Goal: Transaction & Acquisition: Purchase product/service

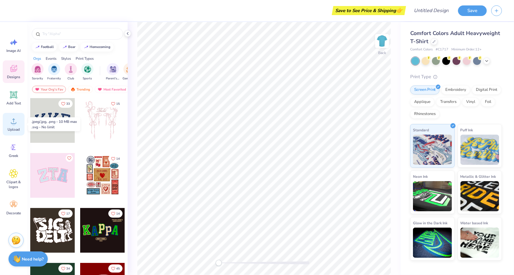
click at [12, 123] on circle at bounding box center [13, 124] width 4 height 4
click at [15, 124] on circle at bounding box center [13, 124] width 4 height 4
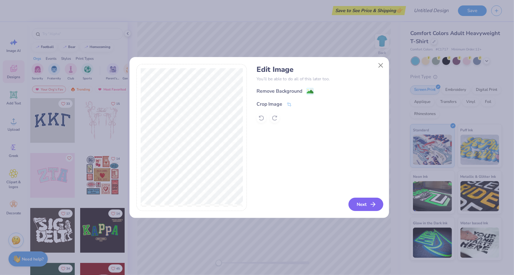
click at [365, 204] on button "Next" at bounding box center [365, 204] width 35 height 13
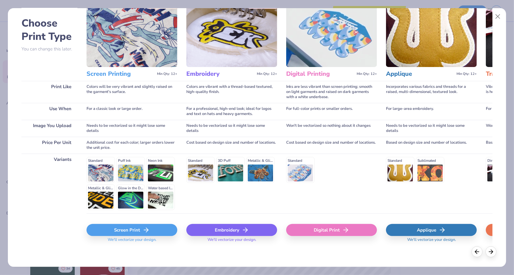
scroll to position [25, 0]
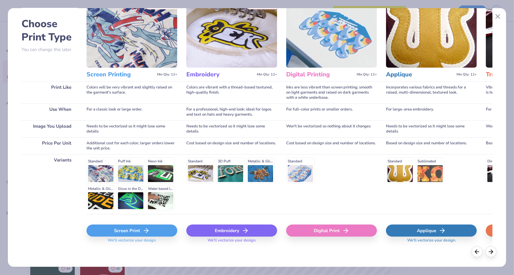
click at [135, 230] on div "Screen Print" at bounding box center [131, 231] width 91 height 12
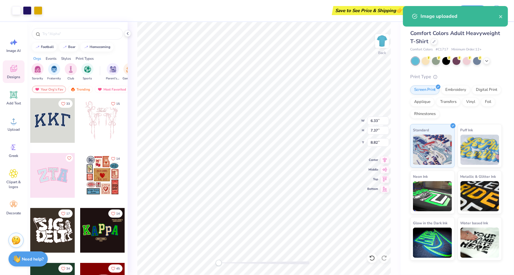
click at [266, 165] on body "Art colors Save to See Price & Shipping 👉 Design Title Save Image AI Designs Ad…" at bounding box center [257, 137] width 514 height 275
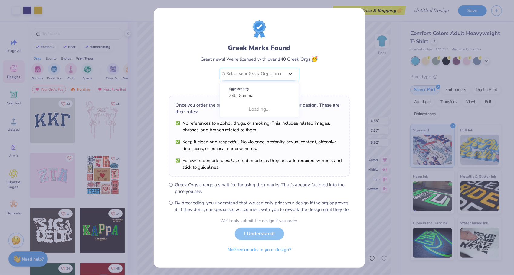
click at [285, 76] on div at bounding box center [290, 74] width 11 height 11
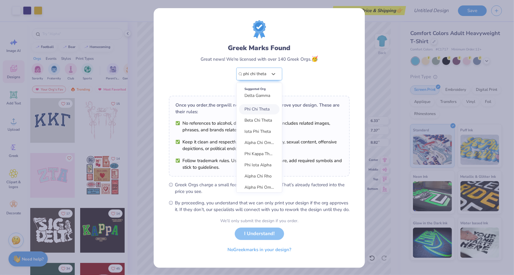
click at [251, 109] on span "Phi Chi Theta" at bounding box center [256, 109] width 25 height 6
type input "phi chi theta"
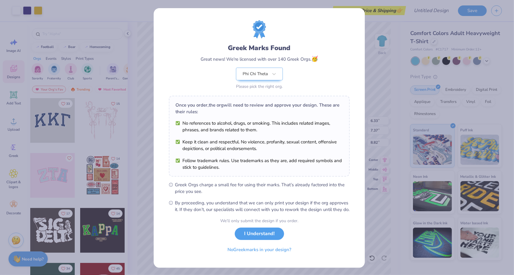
scroll to position [7, 0]
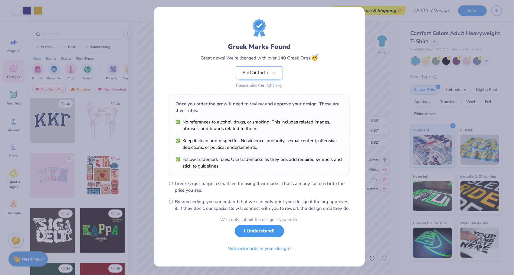
click at [259, 232] on button "I Understand!" at bounding box center [259, 231] width 49 height 12
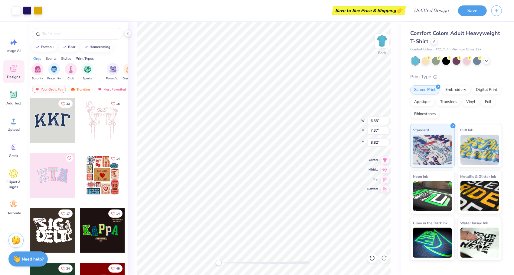
scroll to position [0, 0]
click at [380, 54] on div "Back" at bounding box center [382, 44] width 14 height 21
click at [380, 51] on img at bounding box center [382, 41] width 24 height 24
click at [383, 39] on img at bounding box center [382, 41] width 24 height 24
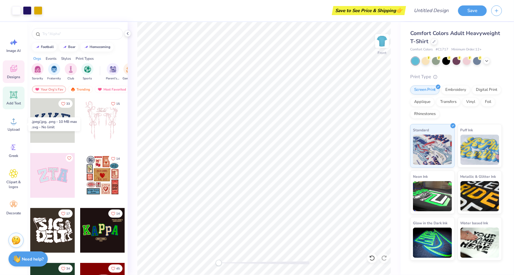
click at [14, 96] on icon at bounding box center [14, 95] width 6 height 6
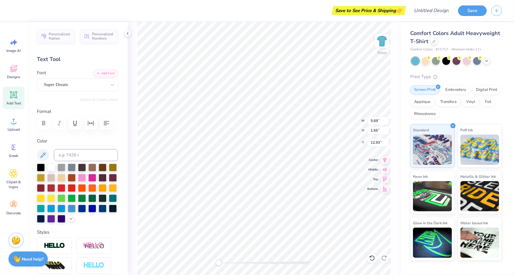
scroll to position [5, 1]
type textarea "GLOW RUN"
click at [15, 100] on div "Add Text" at bounding box center [14, 98] width 22 height 23
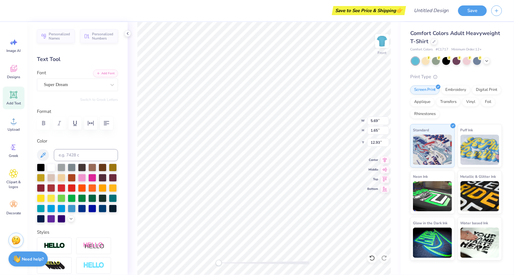
type textarea "PHI CHI THETA"
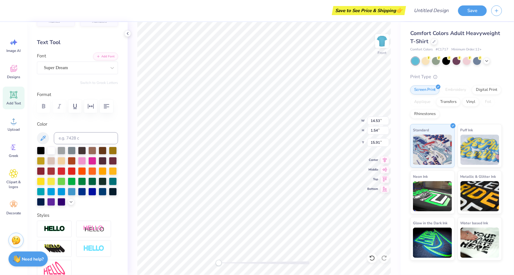
scroll to position [0, 0]
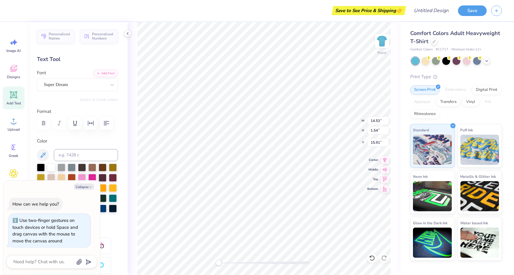
click at [212, 265] on div "Front W 14.53 14.53 " H 1.54 1.54 " Y 15.91 15.91 " Center [GEOGRAPHIC_DATA]" at bounding box center [264, 148] width 273 height 253
click at [85, 189] on button "Collapse" at bounding box center [84, 187] width 20 height 6
type textarea "x"
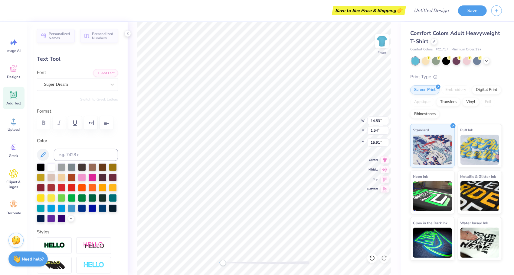
scroll to position [0, 0]
click at [109, 83] on icon at bounding box center [112, 85] width 6 height 6
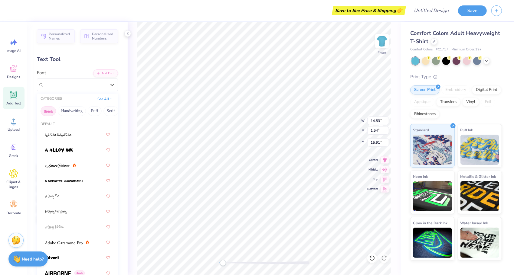
click at [52, 109] on button "Greek" at bounding box center [48, 111] width 15 height 10
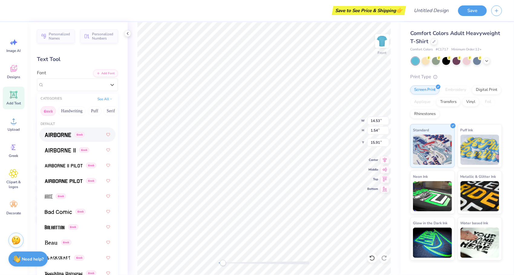
click at [59, 132] on span at bounding box center [58, 135] width 26 height 6
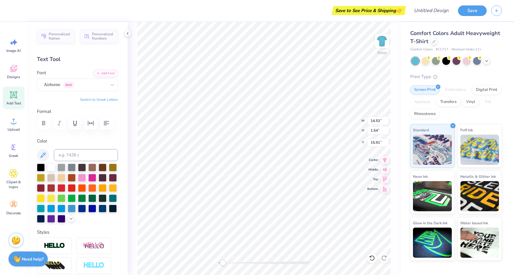
click at [97, 99] on button "Switch to Greek Letters" at bounding box center [99, 99] width 38 height 5
click at [97, 99] on button "Switch to Normal Letters" at bounding box center [97, 99] width 41 height 5
type input "14.26"
type input "1.61"
type input "15.87"
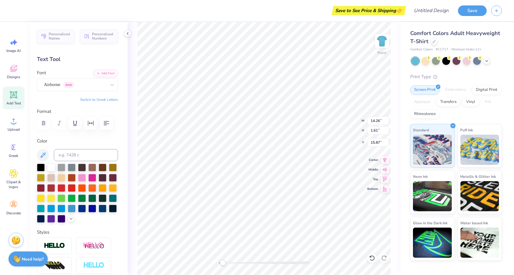
scroll to position [5, 1]
click at [91, 126] on icon "button" at bounding box center [90, 123] width 7 height 7
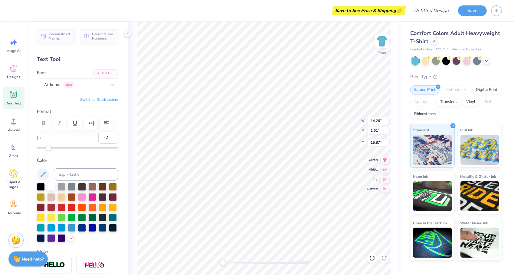
type input "-1"
click at [49, 146] on div "Accessibility label" at bounding box center [48, 148] width 6 height 6
type input "40"
drag, startPoint x: 49, startPoint y: 146, endPoint x: 75, endPoint y: 149, distance: 26.6
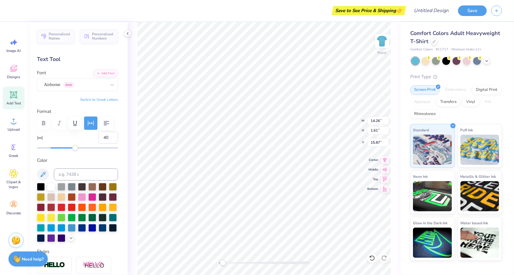
click at [75, 149] on div "Accessibility label" at bounding box center [75, 148] width 6 height 6
type input "13"
drag, startPoint x: 75, startPoint y: 149, endPoint x: 57, endPoint y: 149, distance: 17.6
click at [72, 149] on div "Accessibility label" at bounding box center [75, 148] width 6 height 6
type input "-20"
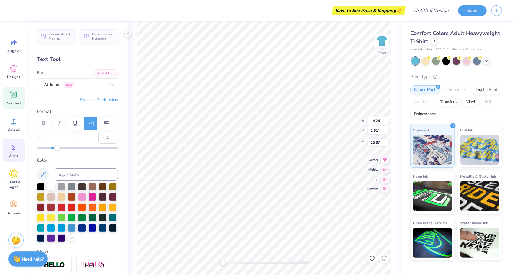
drag, startPoint x: 57, startPoint y: 149, endPoint x: 17, endPoint y: 149, distance: 40.2
click at [17, 149] on div "Save to See Price & Shipping 👉 Design Title Save Image AI Designs Add Text Uplo…" at bounding box center [257, 137] width 514 height 275
type input "-9"
drag, startPoint x: 37, startPoint y: 149, endPoint x: 44, endPoint y: 150, distance: 6.5
click at [44, 150] on div "Accessibility label" at bounding box center [45, 148] width 6 height 6
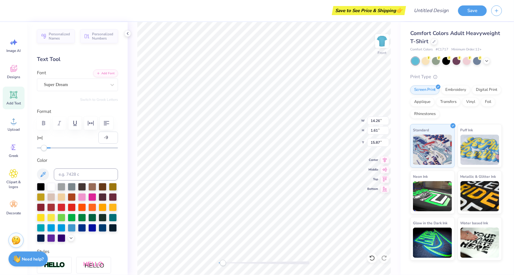
type input "11.09"
type input "1.65"
type input "13.75"
type input "0"
type input "11.90"
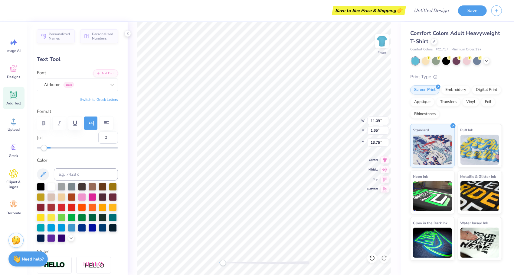
type input "1.61"
type input "15.87"
type input "-9"
click at [103, 101] on button "Switch to Greek Letters" at bounding box center [99, 99] width 38 height 5
click at [103, 101] on button "Switch to Normal Letters" at bounding box center [97, 99] width 41 height 5
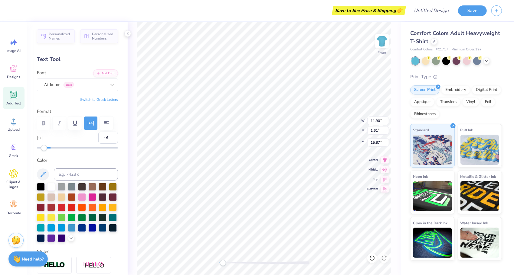
click at [102, 100] on button "Switch to Greek Letters" at bounding box center [99, 99] width 38 height 5
click at [88, 83] on div "Airborne Greek" at bounding box center [75, 84] width 64 height 9
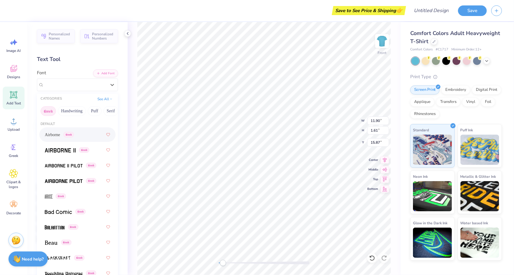
click at [46, 111] on button "Greek" at bounding box center [48, 111] width 15 height 10
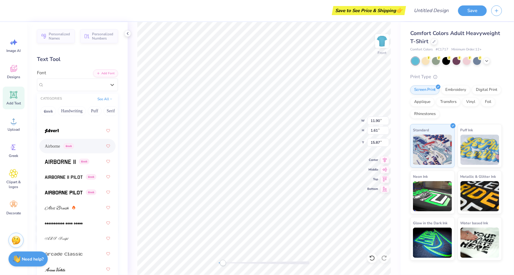
scroll to position [128, 0]
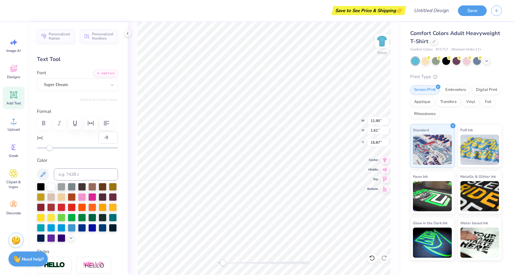
type input "11.09"
type input "1.65"
type input "13.75"
type input "-9"
click at [84, 99] on button "Switch to Normal Letters" at bounding box center [97, 99] width 41 height 5
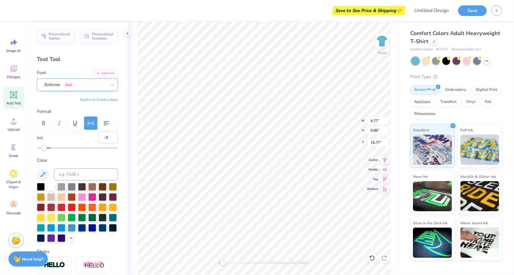
click at [79, 87] on div "Airborne Greek" at bounding box center [75, 84] width 64 height 9
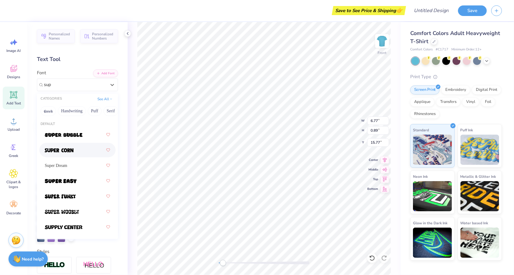
click at [77, 149] on div at bounding box center [77, 150] width 65 height 11
type input "sup"
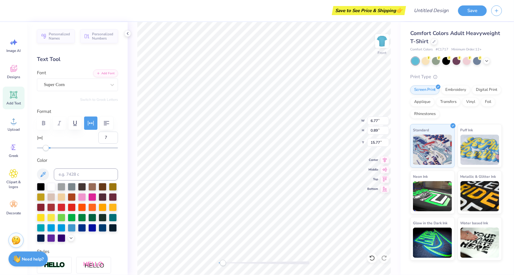
type input "8"
drag, startPoint x: 46, startPoint y: 147, endPoint x: 55, endPoint y: 151, distance: 9.5
click at [55, 151] on div "Accessibility label" at bounding box center [55, 148] width 6 height 6
type input "3"
click at [52, 151] on div "Personalized Names Personalized Numbers Text Tool Add Font Font Super Corn Swit…" at bounding box center [77, 148] width 100 height 253
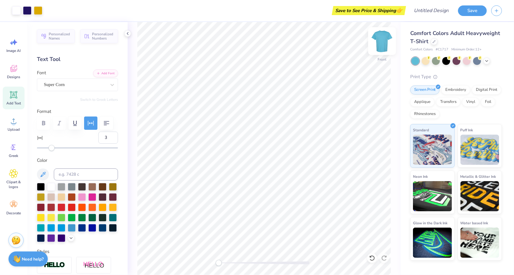
click at [381, 43] on img at bounding box center [382, 41] width 24 height 24
click at [15, 121] on icon at bounding box center [13, 121] width 9 height 9
click at [17, 73] on icon at bounding box center [13, 68] width 9 height 9
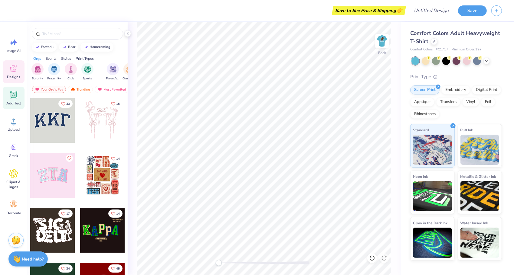
click at [14, 96] on icon at bounding box center [14, 95] width 6 height 6
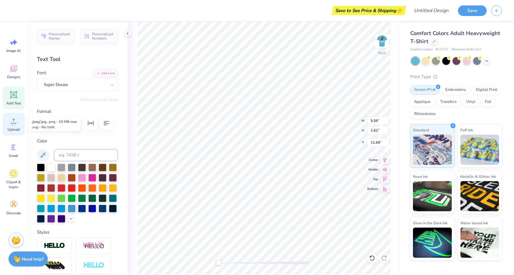
click at [15, 121] on icon at bounding box center [13, 121] width 9 height 9
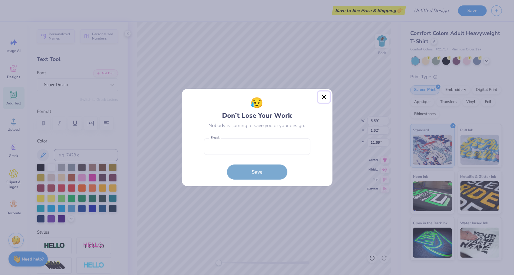
click at [323, 94] on button "Close" at bounding box center [323, 97] width 11 height 11
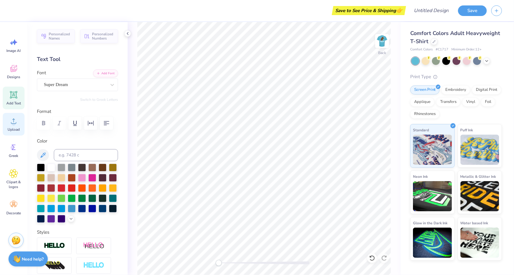
click at [15, 125] on circle at bounding box center [13, 124] width 4 height 4
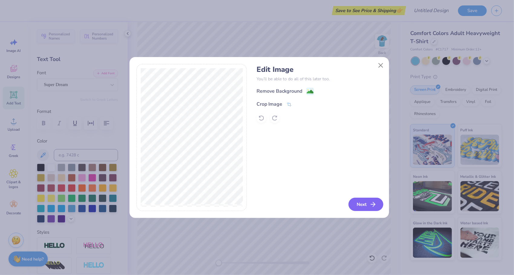
click at [371, 206] on icon "button" at bounding box center [372, 204] width 7 height 7
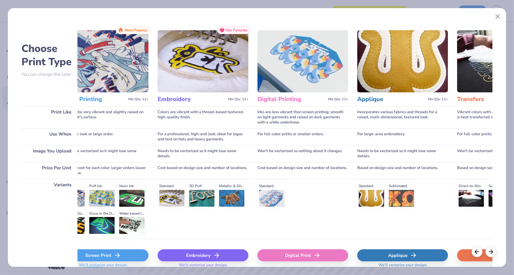
scroll to position [0, 11]
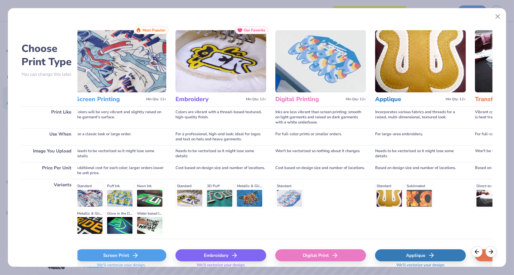
click at [324, 254] on div "Digital Print" at bounding box center [320, 256] width 91 height 12
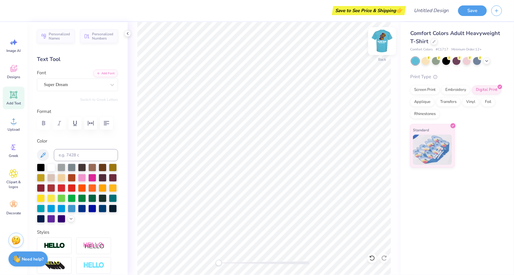
click at [383, 41] on img at bounding box center [382, 41] width 24 height 24
type input "8.73"
type input "10.16"
type input "2.80"
type input "1.68"
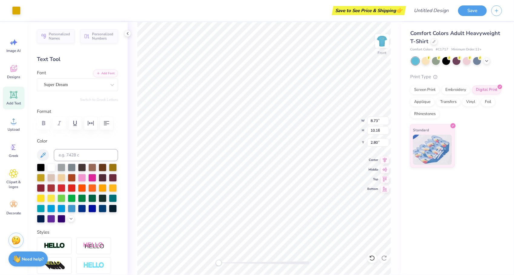
type input "1.30"
type input "7.77"
type input "1.54"
type input "1.21"
type input "6.52"
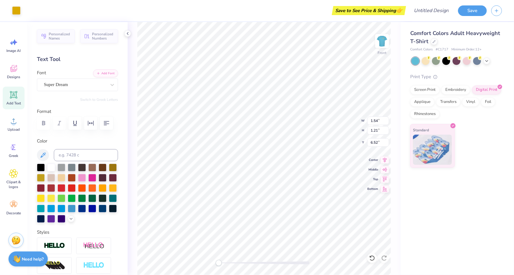
type input "7.52"
type input "6.89"
type input "5.39"
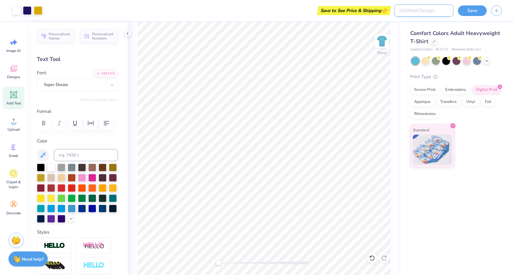
click at [431, 11] on input "Design Title" at bounding box center [423, 11] width 59 height 12
type input "F"
type input "Glow Run Shirts"
click at [469, 16] on div "Save" at bounding box center [472, 10] width 29 height 11
click at [469, 15] on button "Save" at bounding box center [472, 10] width 29 height 11
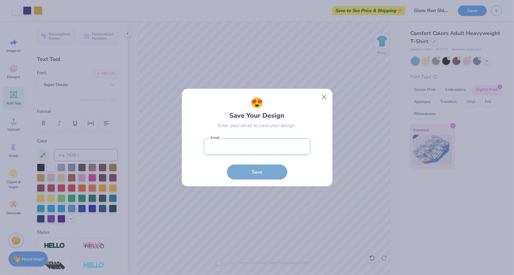
click at [248, 148] on input "email" at bounding box center [257, 147] width 106 height 17
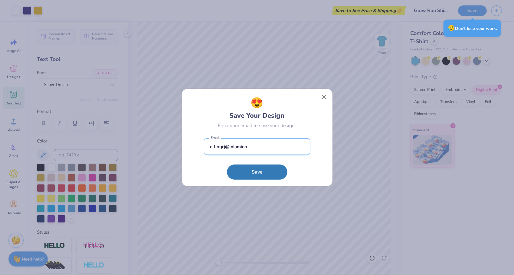
type input "[EMAIL_ADDRESS][DOMAIN_NAME]"
click at [266, 171] on button "Save" at bounding box center [257, 170] width 60 height 15
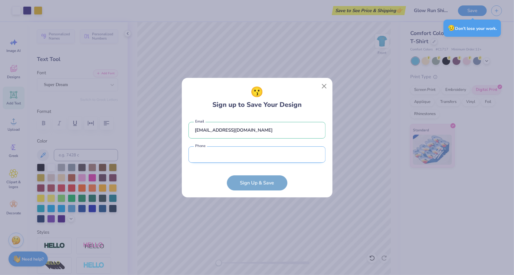
click at [231, 158] on input "tel" at bounding box center [256, 155] width 137 height 17
click at [337, 187] on div "😗 Sign up to Save Your Design [EMAIL_ADDRESS][DOMAIN_NAME] Email Phone is a req…" at bounding box center [257, 137] width 514 height 275
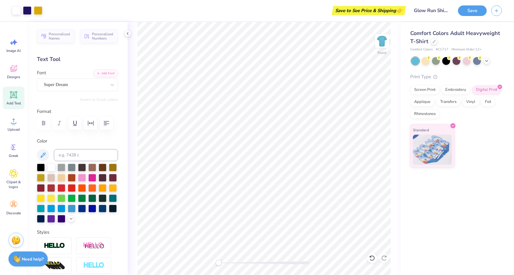
click at [466, 16] on div "Save" at bounding box center [472, 10] width 29 height 11
click at [463, 9] on button "Save" at bounding box center [472, 10] width 29 height 11
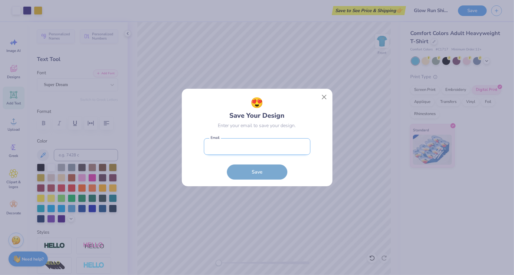
click at [228, 144] on input "email" at bounding box center [257, 147] width 106 height 17
type input "[EMAIL_ADDRESS][DOMAIN_NAME]"
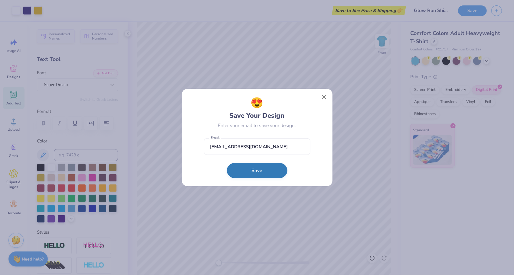
click at [241, 165] on button "Save" at bounding box center [257, 170] width 60 height 15
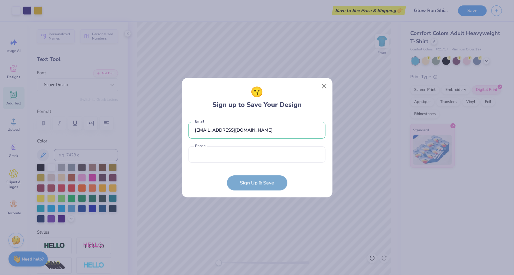
click at [256, 185] on form "[EMAIL_ADDRESS][DOMAIN_NAME] Email Phone is a required field Phone Sign Up & Sa…" at bounding box center [256, 153] width 137 height 75
click at [231, 159] on input "tel" at bounding box center [256, 155] width 137 height 17
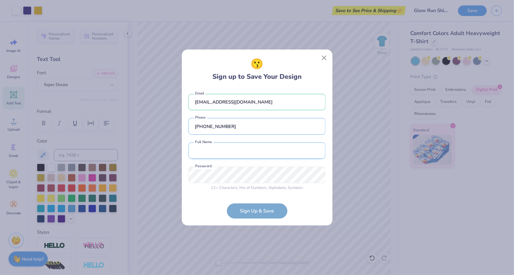
type input "[PHONE_NUMBER]"
click at [231, 154] on input "text" at bounding box center [256, 151] width 137 height 17
type input "[PERSON_NAME]"
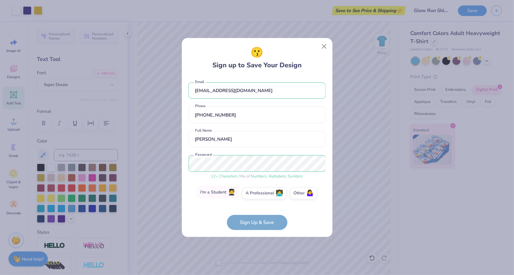
click at [209, 199] on label "I'm a Student 🧑‍🎓" at bounding box center [218, 193] width 42 height 12
click at [255, 197] on input "I'm a Student 🧑‍🎓" at bounding box center [257, 195] width 4 height 4
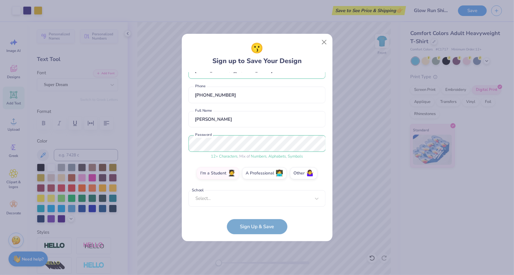
scroll to position [13, 0]
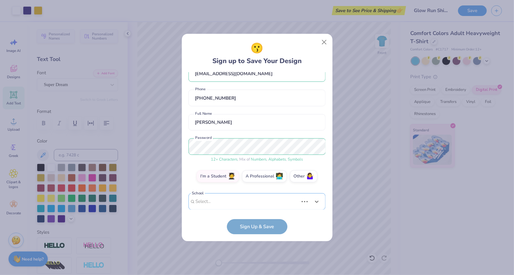
click at [214, 195] on div "Use Up and Down to choose options, press Enter to select the currently focused …" at bounding box center [256, 211] width 137 height 35
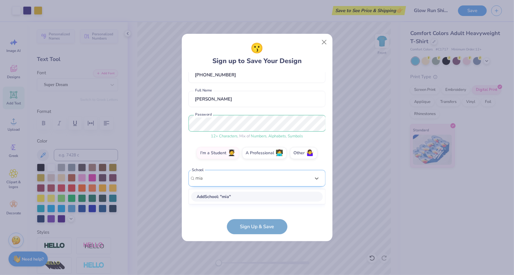
scroll to position [30, 0]
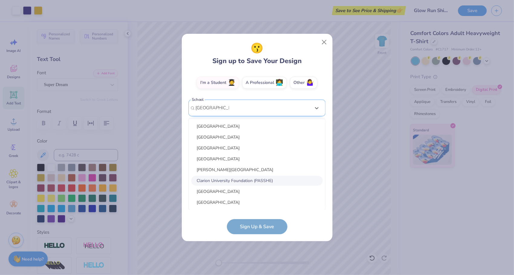
click at [257, 181] on div "Clarion University Foundation (PASSHE)" at bounding box center [257, 181] width 132 height 10
type input "[GEOGRAPHIC_DATA]"
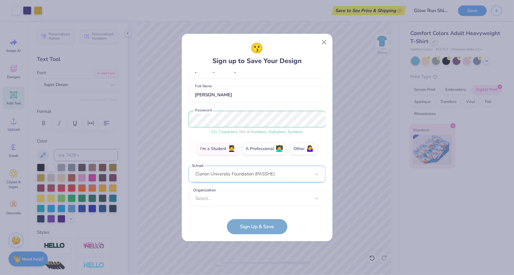
click at [250, 178] on div "Clarion University Foundation (PASSHE)" at bounding box center [256, 174] width 137 height 17
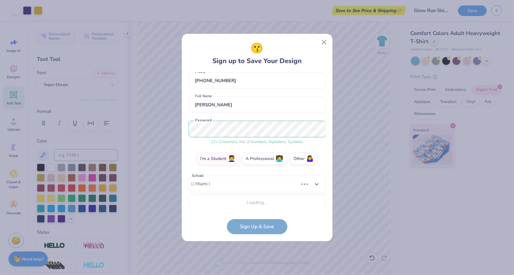
scroll to position [31, 0]
type input "[GEOGRAPHIC_DATA]"
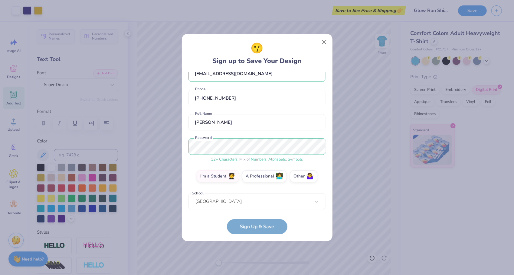
click at [194, 220] on form "[EMAIL_ADDRESS][DOMAIN_NAME] Email [PHONE_NUMBER] Phone [PERSON_NAME] Full Name…" at bounding box center [256, 153] width 137 height 163
click at [243, 203] on div "[EMAIL_ADDRESS][DOMAIN_NAME] Email [PHONE_NUMBER] Phone [PERSON_NAME] Full Name…" at bounding box center [256, 141] width 137 height 138
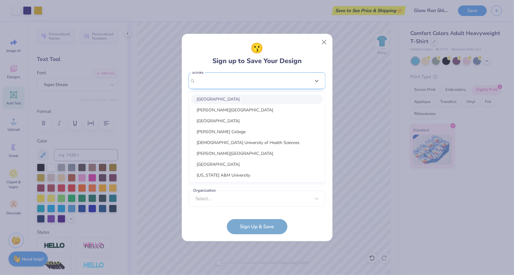
scroll to position [106, 0]
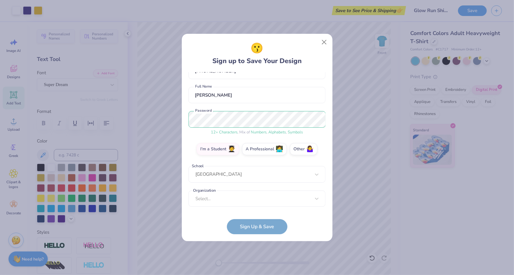
click at [193, 93] on div "[EMAIL_ADDRESS][DOMAIN_NAME] Email [PHONE_NUMBER] Phone [PERSON_NAME] Full Name…" at bounding box center [256, 141] width 137 height 138
click at [234, 200] on div "Select..." at bounding box center [256, 199] width 137 height 17
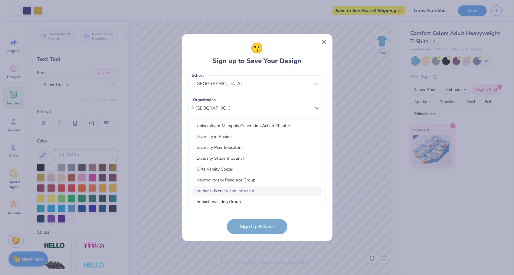
scroll to position [741, 0]
type input "[GEOGRAPHIC_DATA]"
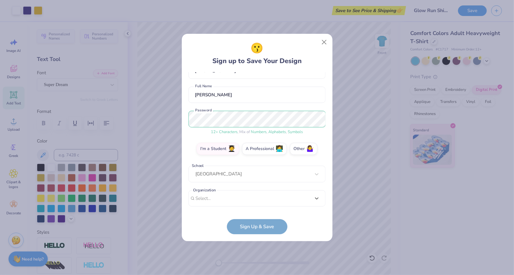
scroll to position [40, 0]
drag, startPoint x: 238, startPoint y: 108, endPoint x: 176, endPoint y: 108, distance: 62.0
click at [176, 108] on div "😗 Sign up to Save Your Design [EMAIL_ADDRESS][DOMAIN_NAME] Email [PHONE_NUMBER]…" at bounding box center [257, 137] width 514 height 275
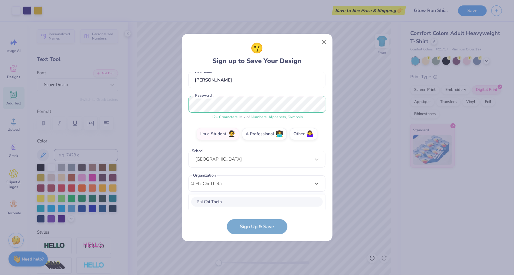
scroll to position [131, 0]
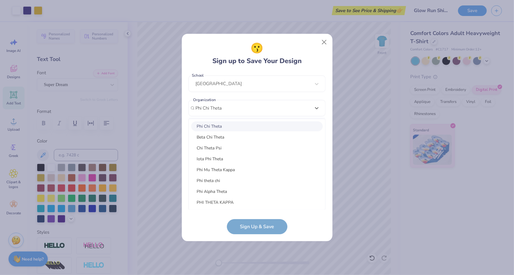
click at [228, 128] on div "Phi Chi Theta" at bounding box center [257, 127] width 132 height 10
type input "Phi Chi Theta"
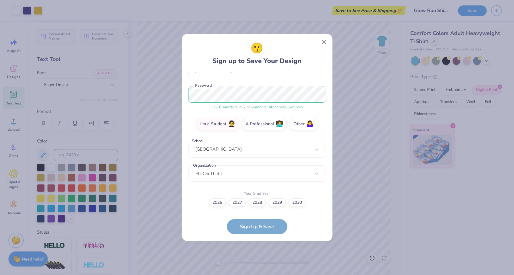
scroll to position [65, 0]
click at [238, 202] on label "2027" at bounding box center [237, 202] width 17 height 8
click at [255, 266] on input "2027" at bounding box center [257, 268] width 4 height 4
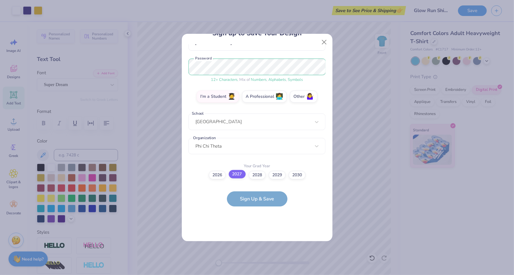
scroll to position [0, 0]
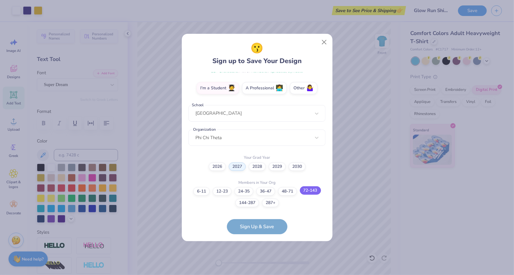
click at [309, 192] on label "72-143" at bounding box center [310, 191] width 21 height 8
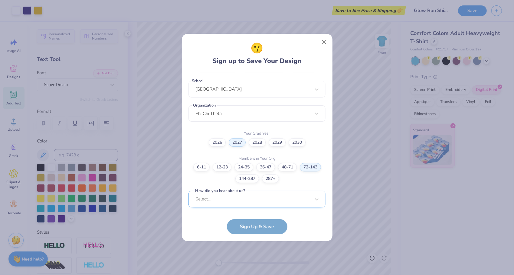
click at [234, 204] on div "Select..." at bounding box center [256, 199] width 137 height 17
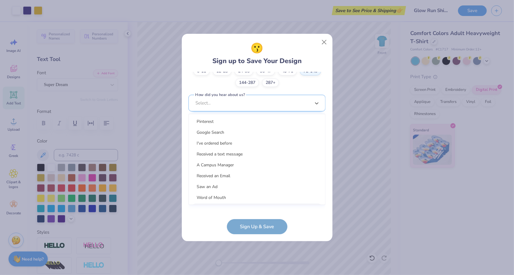
scroll to position [216, 0]
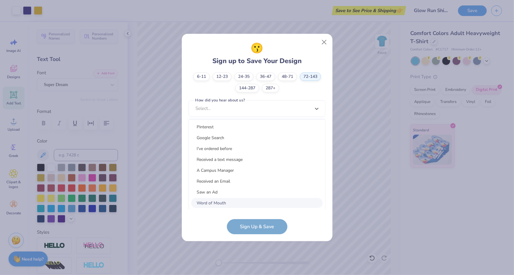
click at [213, 201] on div "Word of Mouth" at bounding box center [257, 203] width 132 height 10
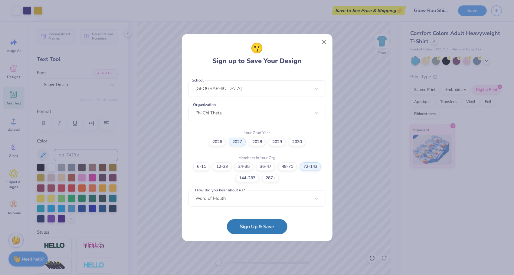
scroll to position [125, 0]
click at [245, 230] on button "Sign Up & Save" at bounding box center [257, 225] width 60 height 15
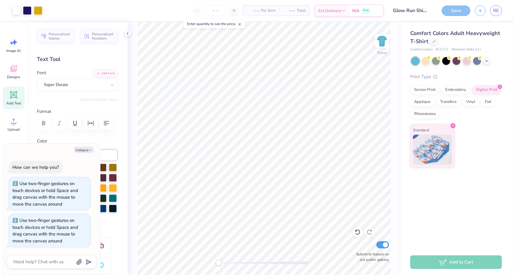
type textarea "x"
click at [210, 11] on input "number" at bounding box center [216, 10] width 24 height 11
type input "75"
type textarea "x"
type input "75"
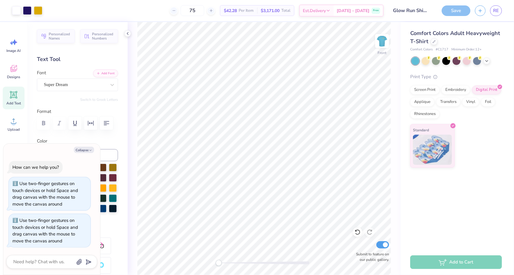
click at [170, 14] on div "75 $42.28 Per Item $3,171.00 Total Est. Delivery [DATE] - [DATE] Free" at bounding box center [215, 10] width 337 height 21
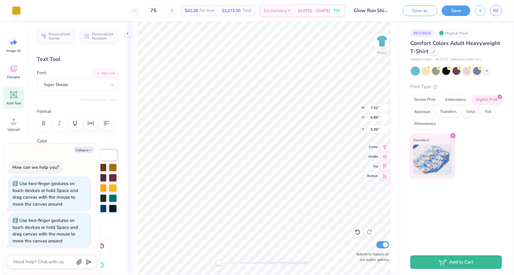
type textarea "x"
type input "7.10"
type input "0.80"
type input "15.82"
click at [11, 125] on icon at bounding box center [13, 121] width 9 height 9
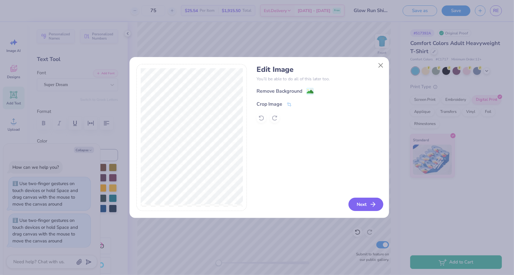
click at [361, 203] on button "Next" at bounding box center [365, 204] width 35 height 13
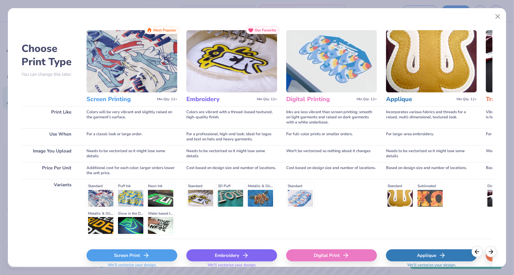
click at [334, 256] on div "Digital Print" at bounding box center [331, 256] width 91 height 12
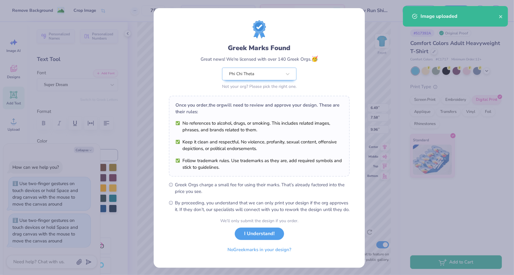
click at [293, 66] on div "Greek Marks Found Great news! We're licensed with over 140 Greek Orgs. 🥳 Phi Ch…" at bounding box center [259, 116] width 181 height 193
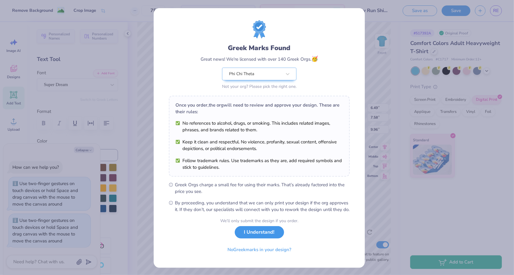
click at [255, 237] on button "I Understand!" at bounding box center [259, 233] width 49 height 12
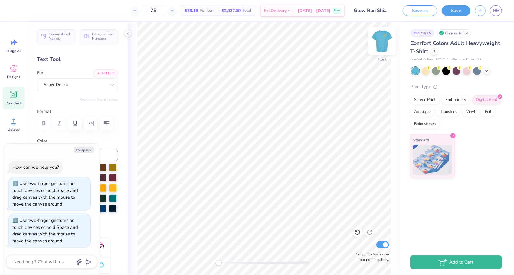
click at [380, 45] on img at bounding box center [382, 41] width 24 height 24
click at [380, 48] on img at bounding box center [382, 41] width 24 height 24
click at [380, 47] on img at bounding box center [382, 41] width 12 height 12
click at [382, 43] on img at bounding box center [382, 41] width 24 height 24
click at [13, 128] on span "Upload" at bounding box center [14, 129] width 12 height 5
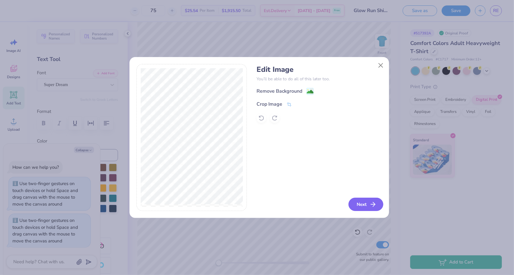
click at [369, 199] on button "Next" at bounding box center [365, 204] width 35 height 13
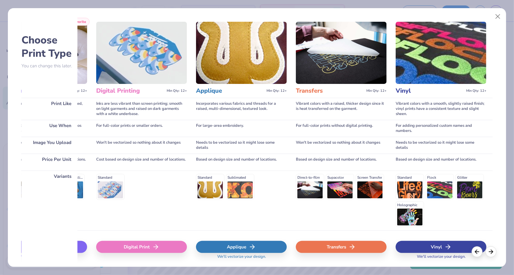
scroll to position [7, 0]
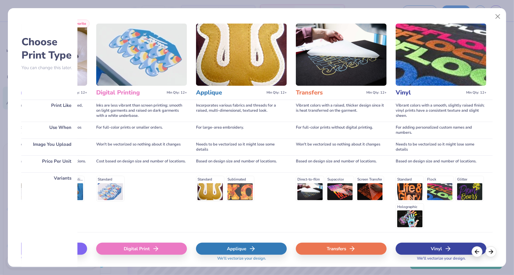
click at [325, 246] on div "Transfers" at bounding box center [341, 249] width 91 height 12
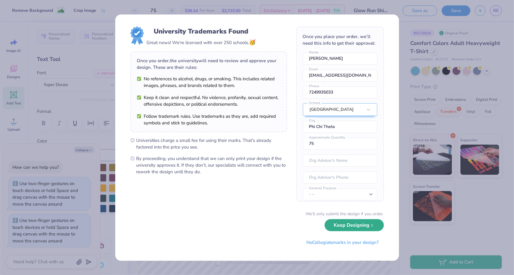
click at [339, 227] on button "Keep Designing" at bounding box center [353, 226] width 59 height 12
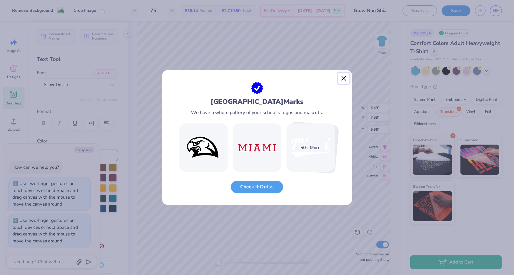
click at [344, 76] on button "Close" at bounding box center [343, 78] width 11 height 11
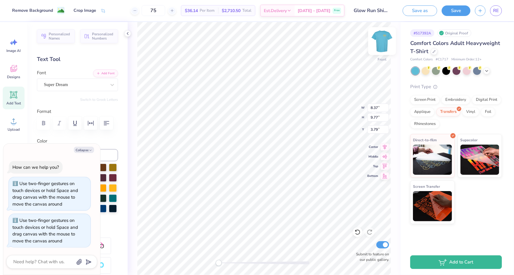
click at [379, 45] on img at bounding box center [382, 41] width 24 height 24
type textarea "x"
type input "8.24"
type input "9.61"
type input "1.40"
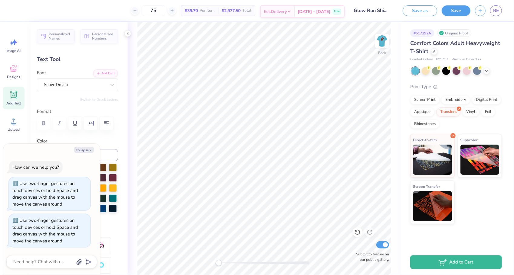
click at [323, 13] on span "[DATE] - [DATE]" at bounding box center [314, 11] width 33 height 6
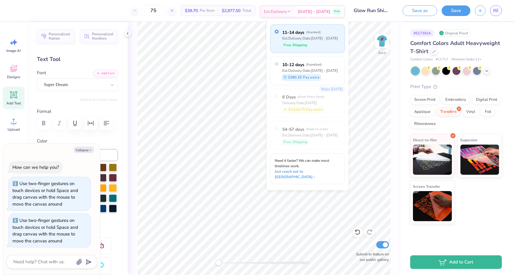
click at [323, 13] on span "[DATE] - [DATE]" at bounding box center [314, 11] width 33 height 6
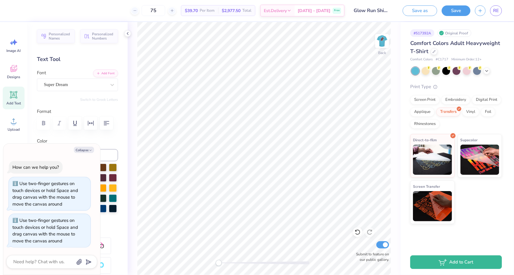
click at [213, 264] on div "Back Submit to feature on our public gallery." at bounding box center [264, 148] width 273 height 253
click at [91, 150] on icon "button" at bounding box center [91, 151] width 4 height 4
type textarea "x"
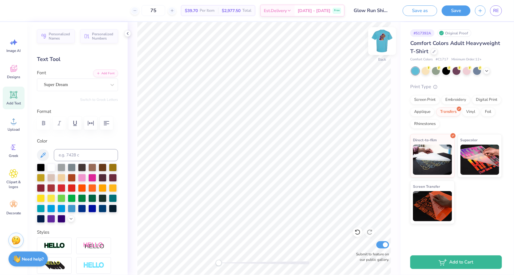
click at [386, 45] on img at bounding box center [382, 41] width 24 height 24
click at [386, 45] on img at bounding box center [382, 41] width 12 height 12
click at [384, 41] on img at bounding box center [382, 41] width 24 height 24
click at [385, 39] on img at bounding box center [382, 41] width 24 height 24
click at [385, 39] on img at bounding box center [382, 41] width 12 height 12
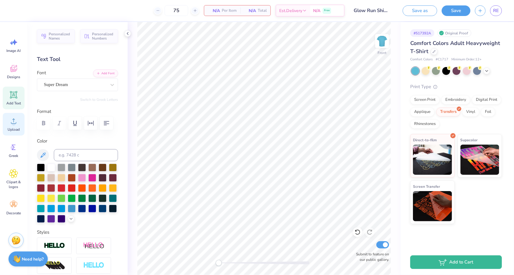
click at [9, 120] on div "Upload" at bounding box center [14, 124] width 22 height 23
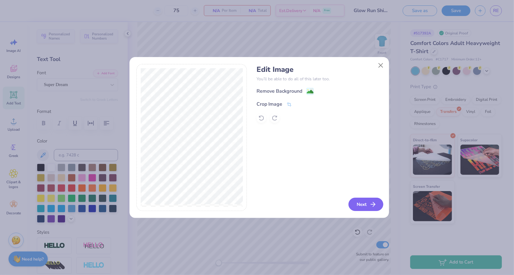
click at [366, 200] on button "Next" at bounding box center [365, 204] width 35 height 13
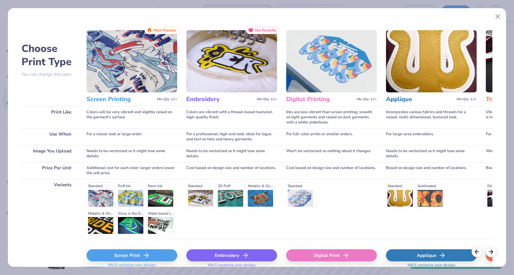
click at [334, 256] on div "Digital Print" at bounding box center [331, 256] width 91 height 12
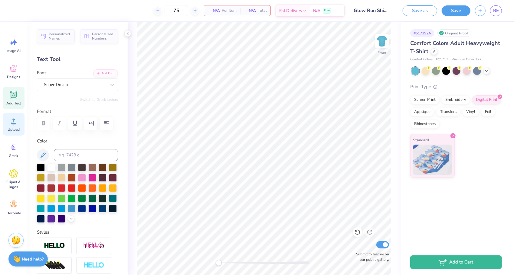
click at [14, 120] on icon at bounding box center [13, 121] width 5 height 5
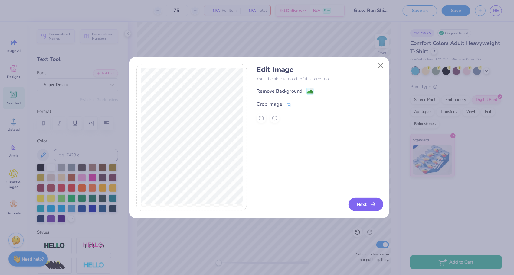
click at [368, 206] on button "Next" at bounding box center [365, 204] width 35 height 13
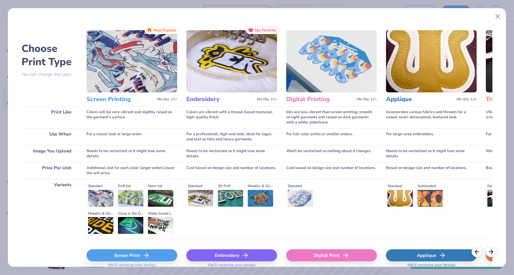
click at [337, 258] on div "Digital Print" at bounding box center [331, 256] width 91 height 12
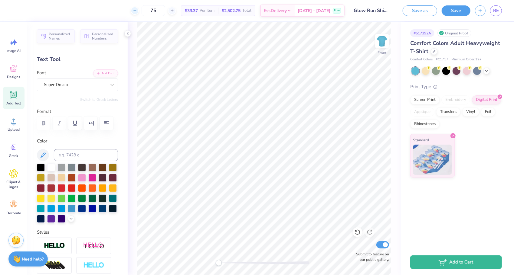
click at [137, 10] on icon at bounding box center [135, 10] width 4 height 4
click at [142, 10] on div "71 $33.37 Per Item $2,502.75 Total Est. Delivery [DATE] - [DATE] Free" at bounding box center [181, 10] width 328 height 21
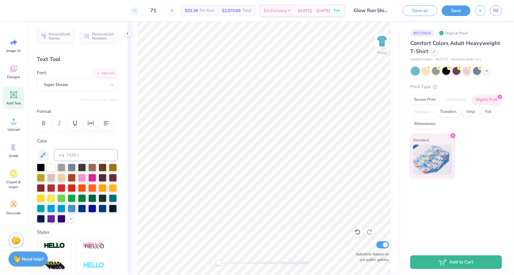
click at [139, 11] on div at bounding box center [135, 11] width 8 height 8
click at [154, 11] on div at bounding box center [158, 11] width 8 height 8
click at [174, 12] on icon at bounding box center [172, 10] width 4 height 4
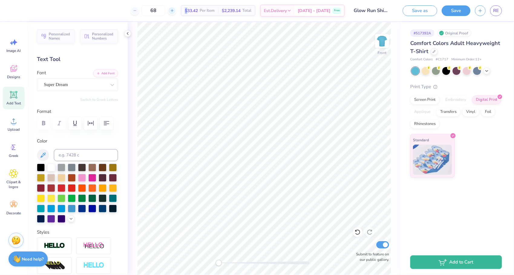
click at [174, 12] on icon at bounding box center [172, 10] width 4 height 4
click at [193, 12] on icon at bounding box center [195, 10] width 4 height 4
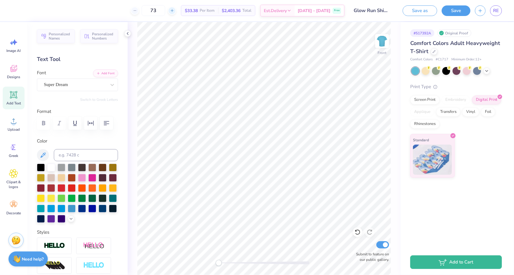
click at [174, 12] on icon at bounding box center [172, 10] width 4 height 4
click at [193, 12] on icon at bounding box center [195, 10] width 4 height 4
type input "75"
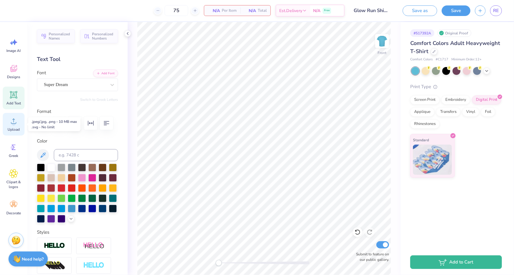
click at [15, 123] on icon at bounding box center [13, 121] width 5 height 5
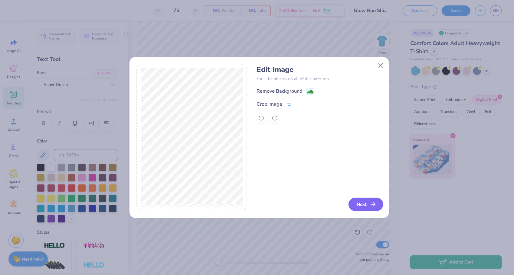
click at [352, 204] on button "Next" at bounding box center [365, 204] width 35 height 13
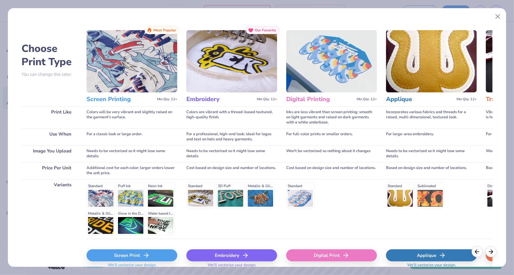
click at [331, 257] on div "Digital Print" at bounding box center [331, 256] width 91 height 12
